Goal: Information Seeking & Learning: Learn about a topic

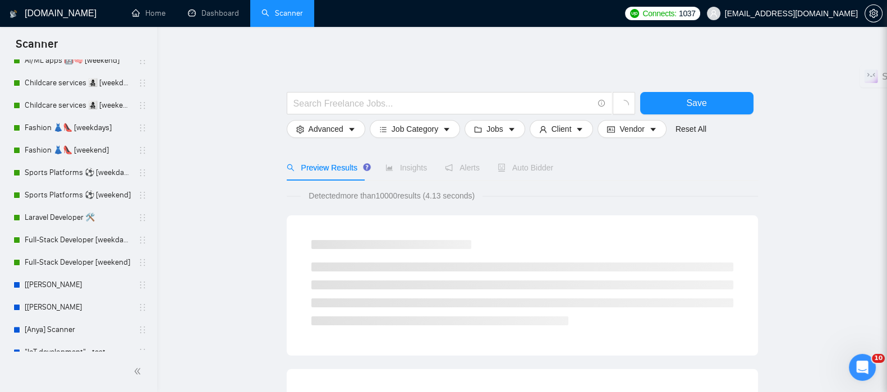
scroll to position [482, 0]
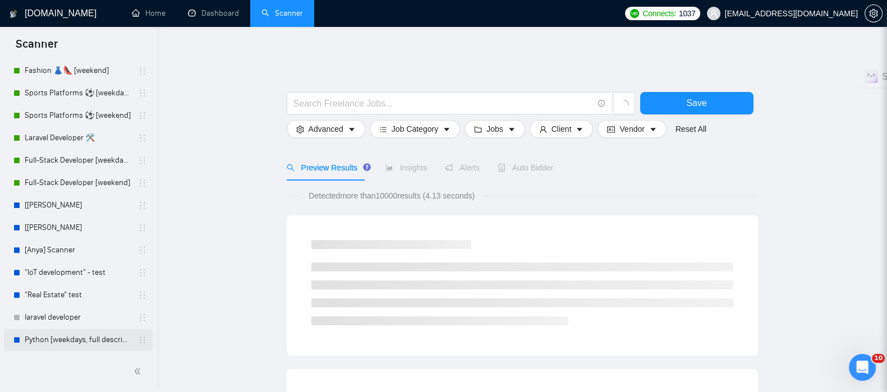
click at [71, 333] on link "Python [weekdays, full description]" at bounding box center [78, 340] width 107 height 22
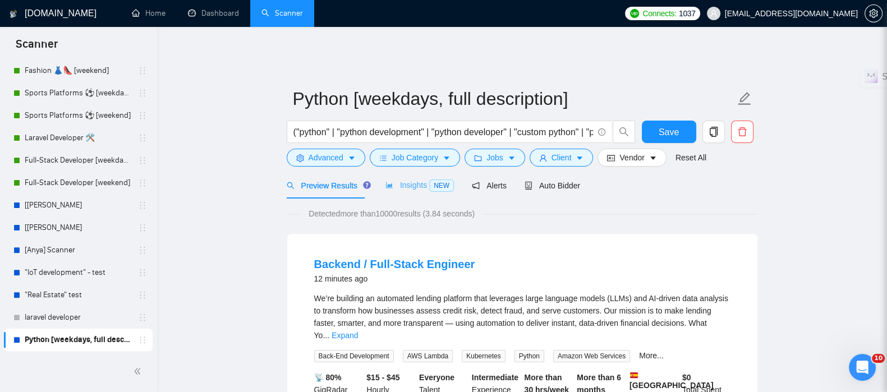
click at [407, 172] on div "Insights NEW" at bounding box center [420, 185] width 68 height 26
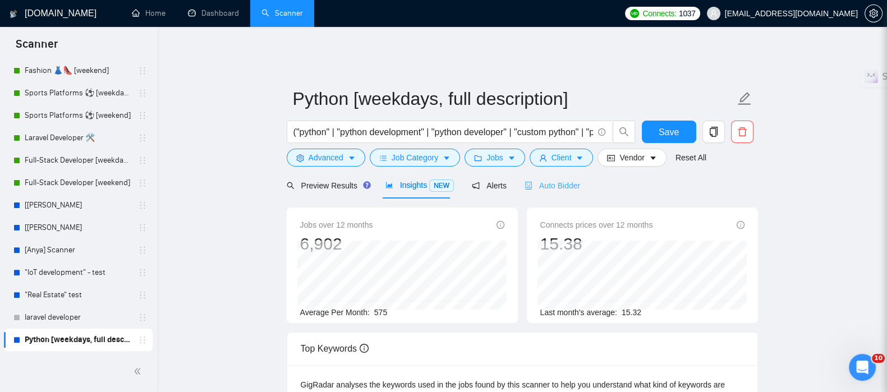
click at [544, 172] on div "Auto Bidder" at bounding box center [553, 185] width 56 height 26
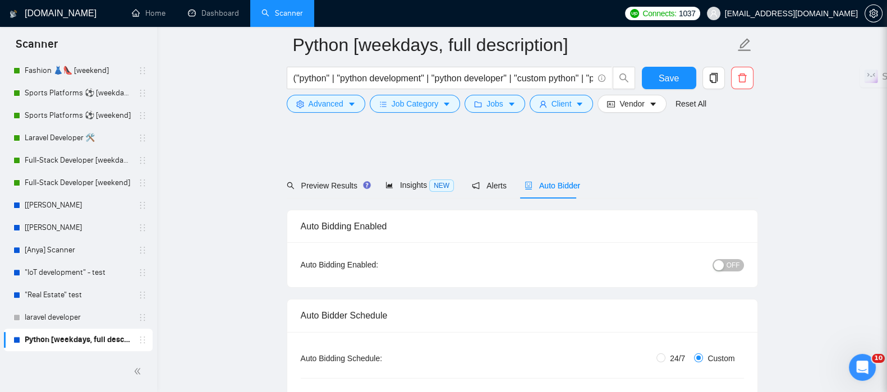
radio input "false"
radio input "true"
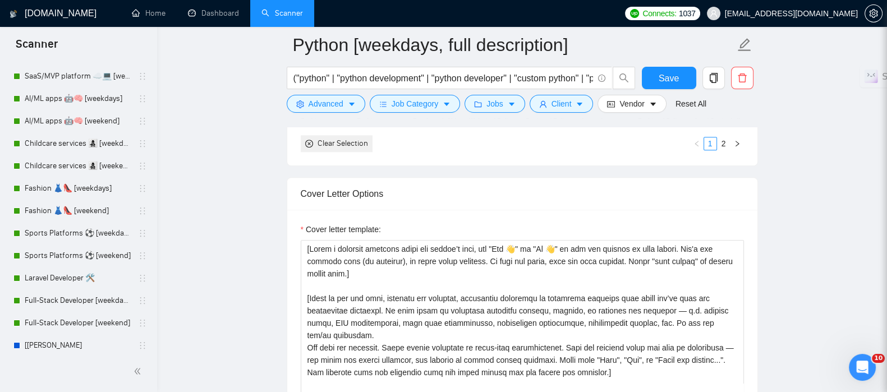
scroll to position [272, 0]
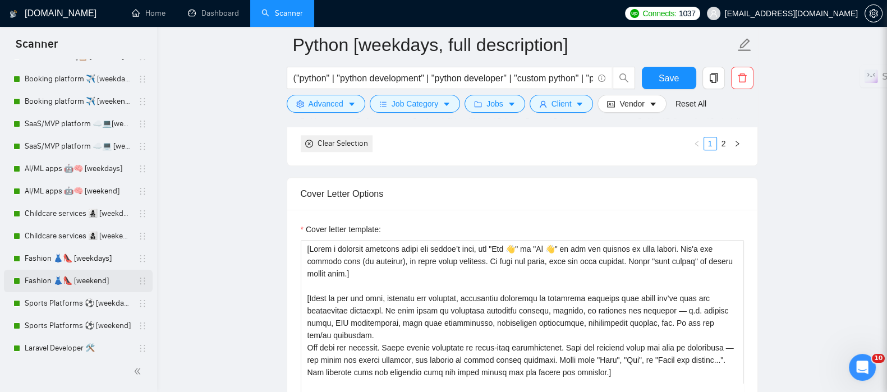
click at [53, 277] on link "Fashion 👗👠 [weekend]" at bounding box center [78, 281] width 107 height 22
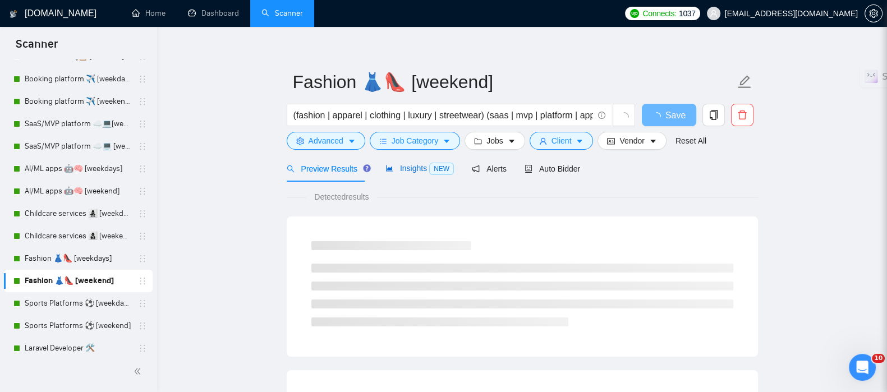
click at [423, 164] on span "Insights NEW" at bounding box center [420, 168] width 68 height 9
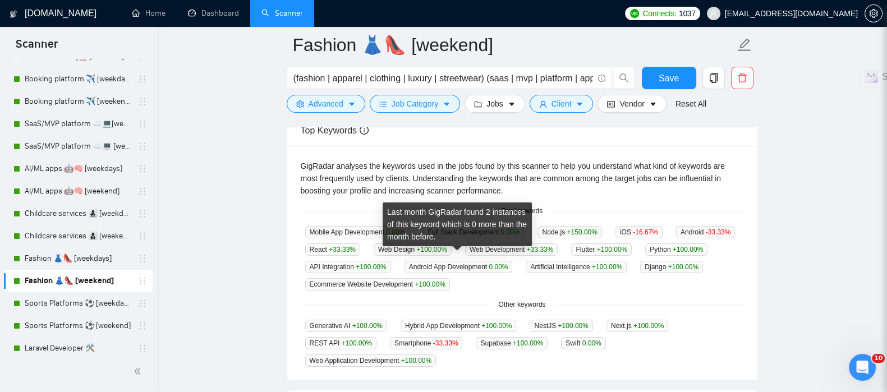
scroll to position [297, 0]
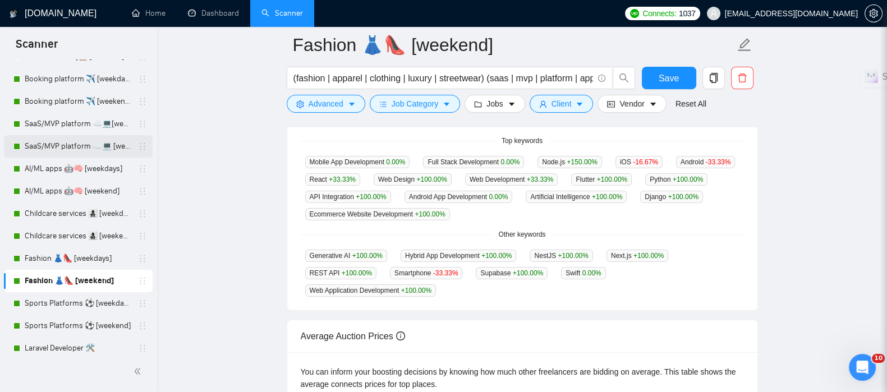
click at [49, 141] on link "SaaS/MVP platform ☁️💻 [weekend]" at bounding box center [78, 146] width 107 height 22
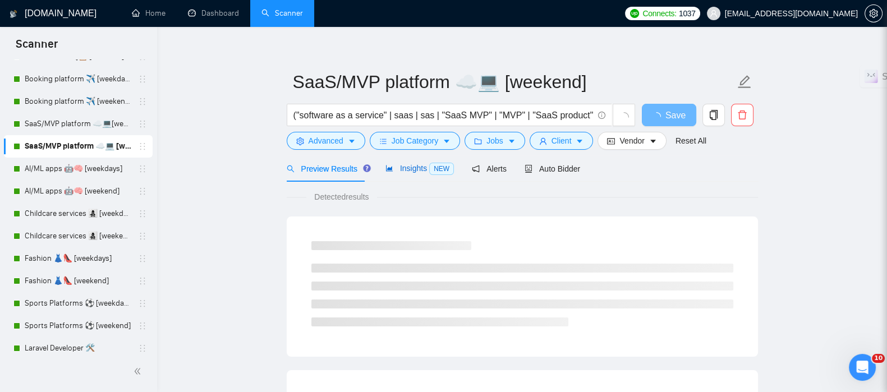
click at [414, 164] on span "Insights NEW" at bounding box center [420, 168] width 68 height 9
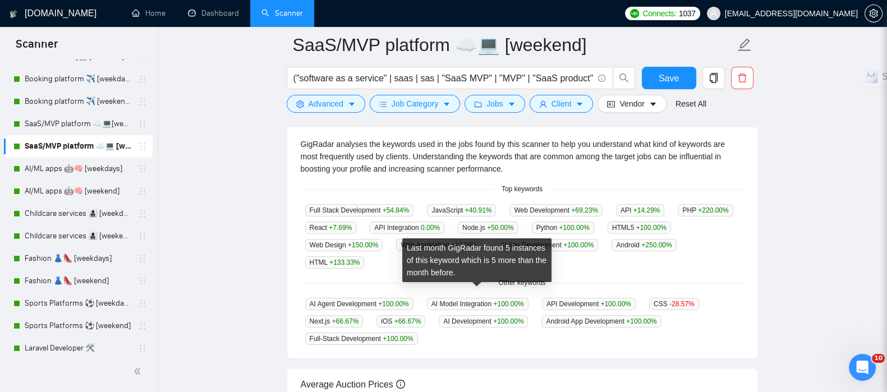
scroll to position [227, 0]
